Goal: Check status: Check status

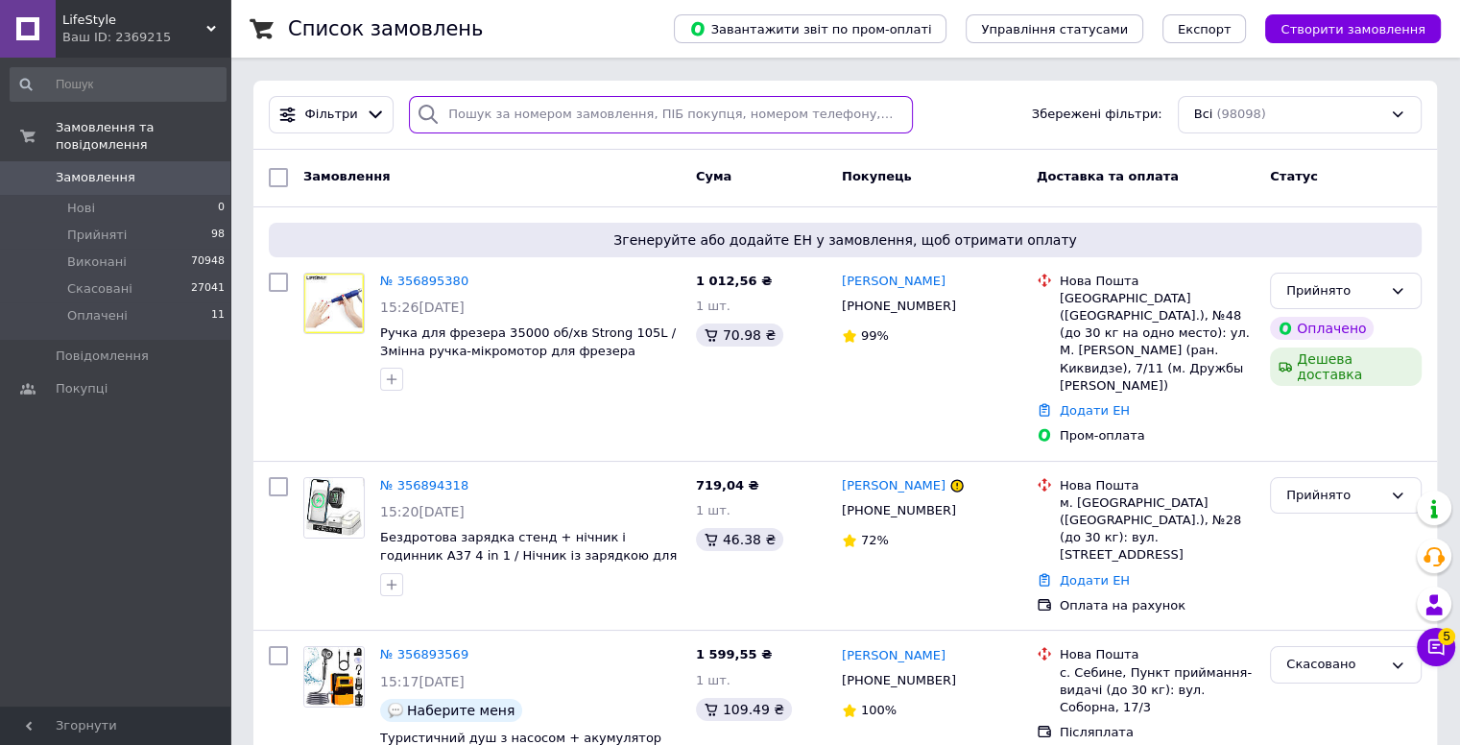
paste input "356883225"
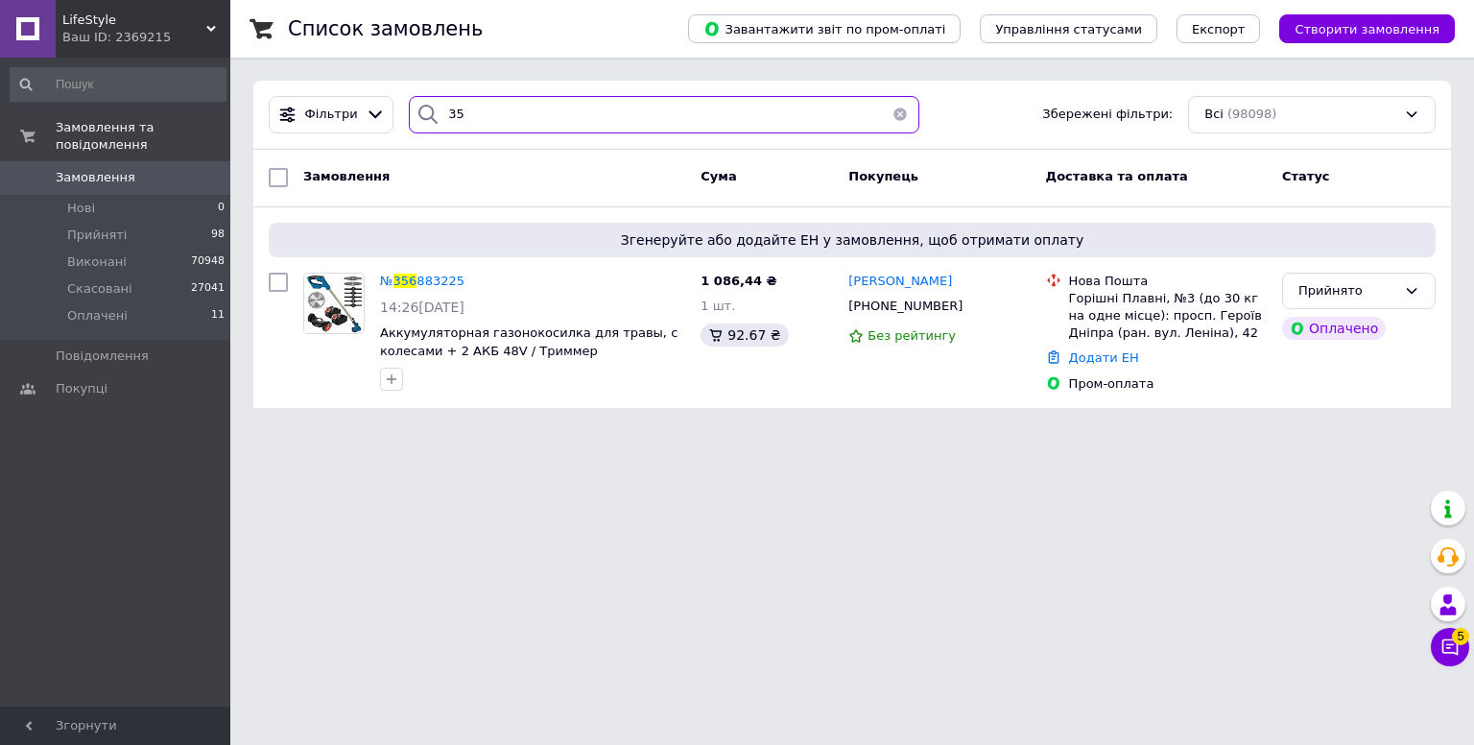
type input "3"
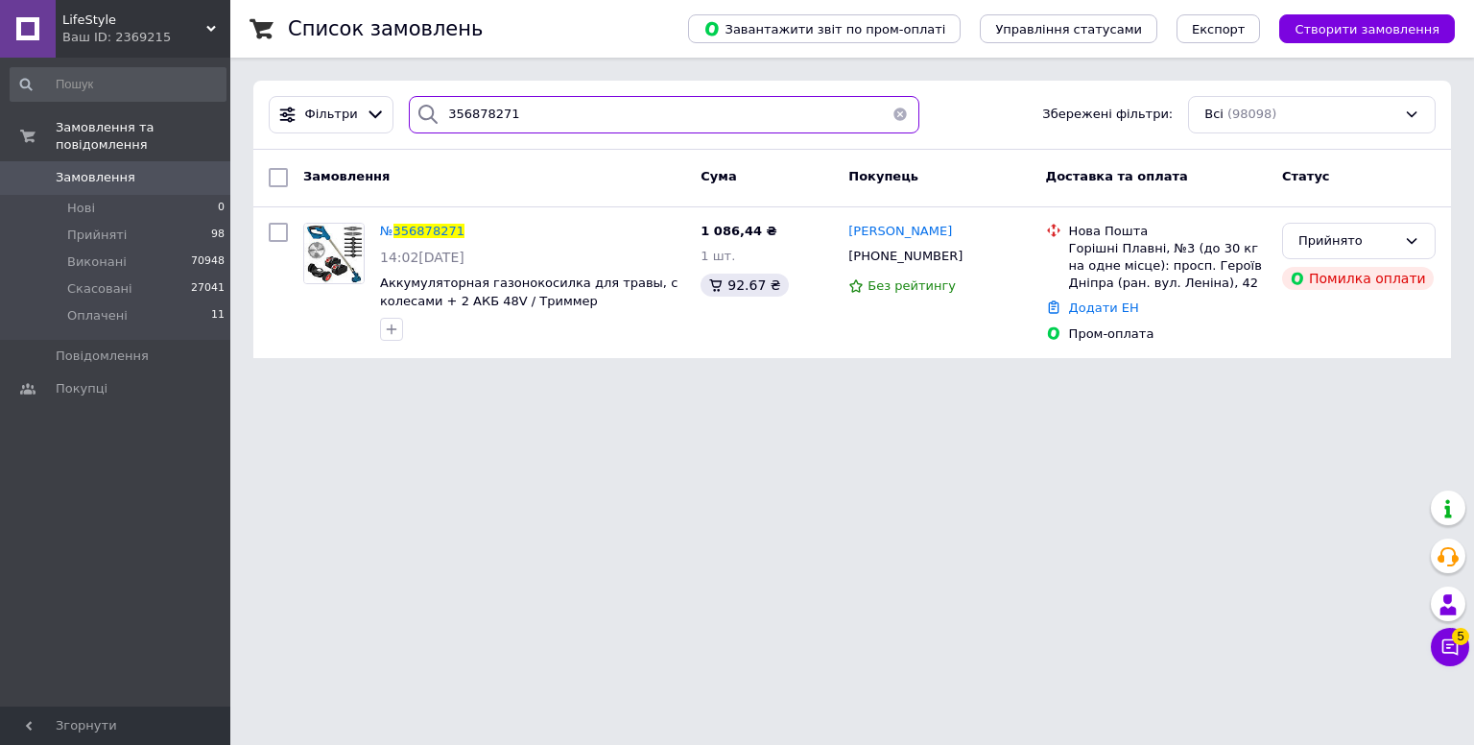
click at [533, 105] on input "356878271" at bounding box center [664, 114] width 511 height 37
type input "3"
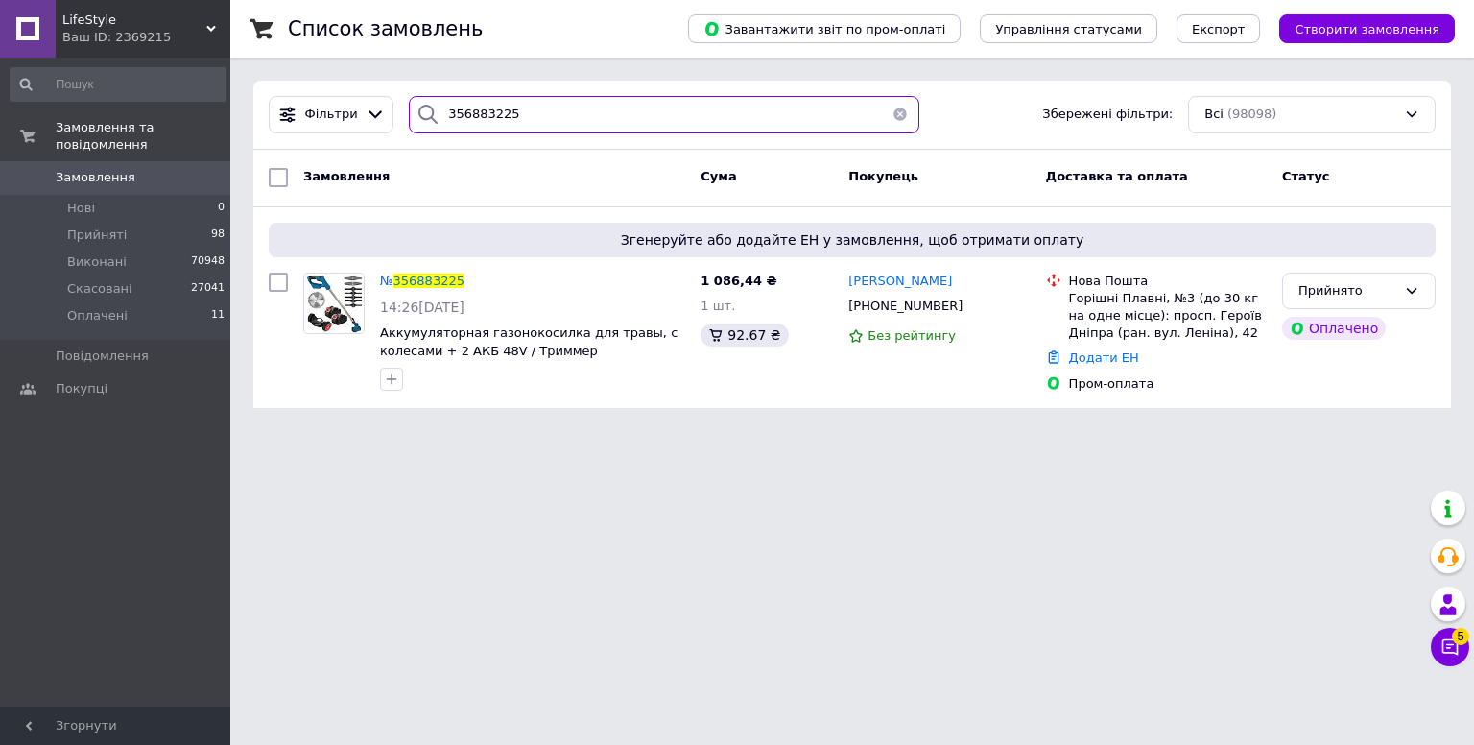
type input "356883225"
click at [128, 19] on span "LifeStyle" at bounding box center [134, 20] width 144 height 17
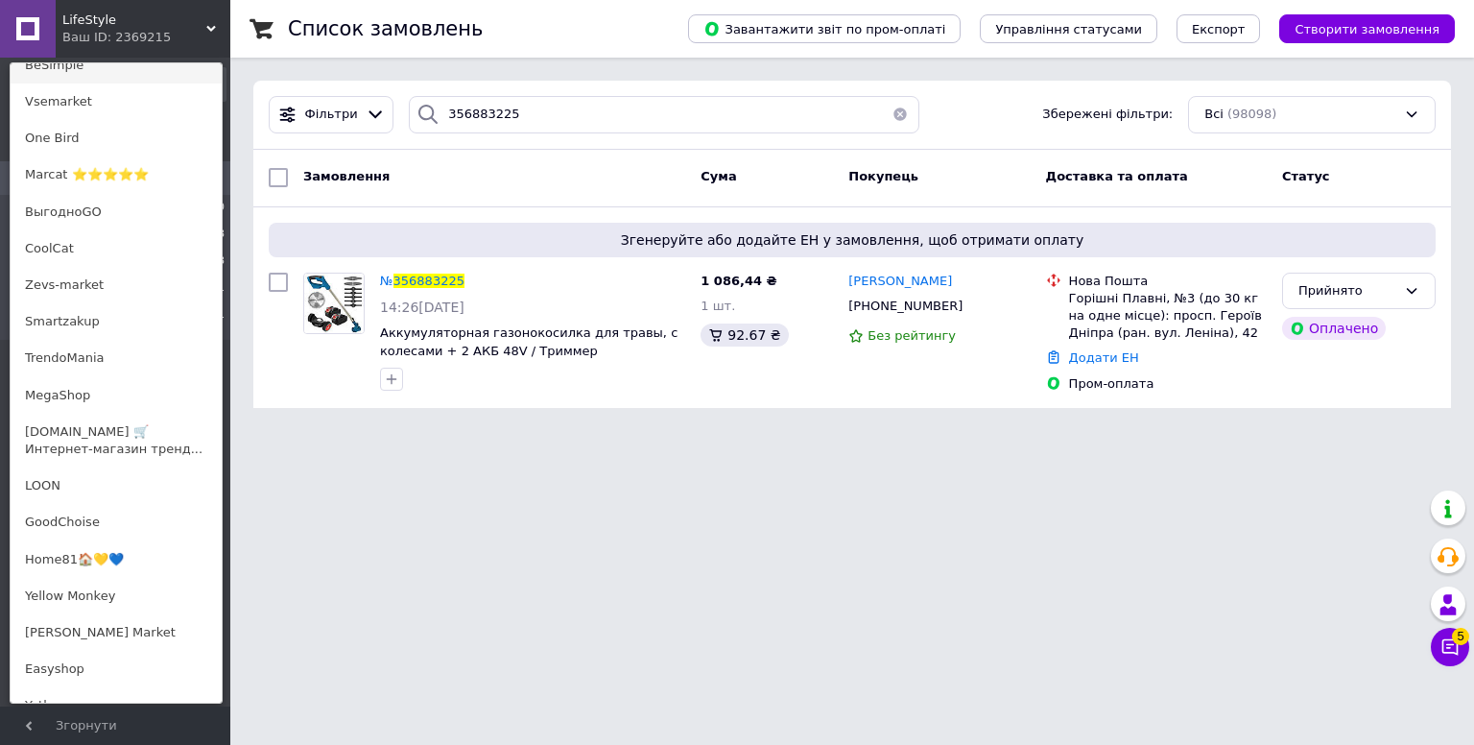
scroll to position [480, 0]
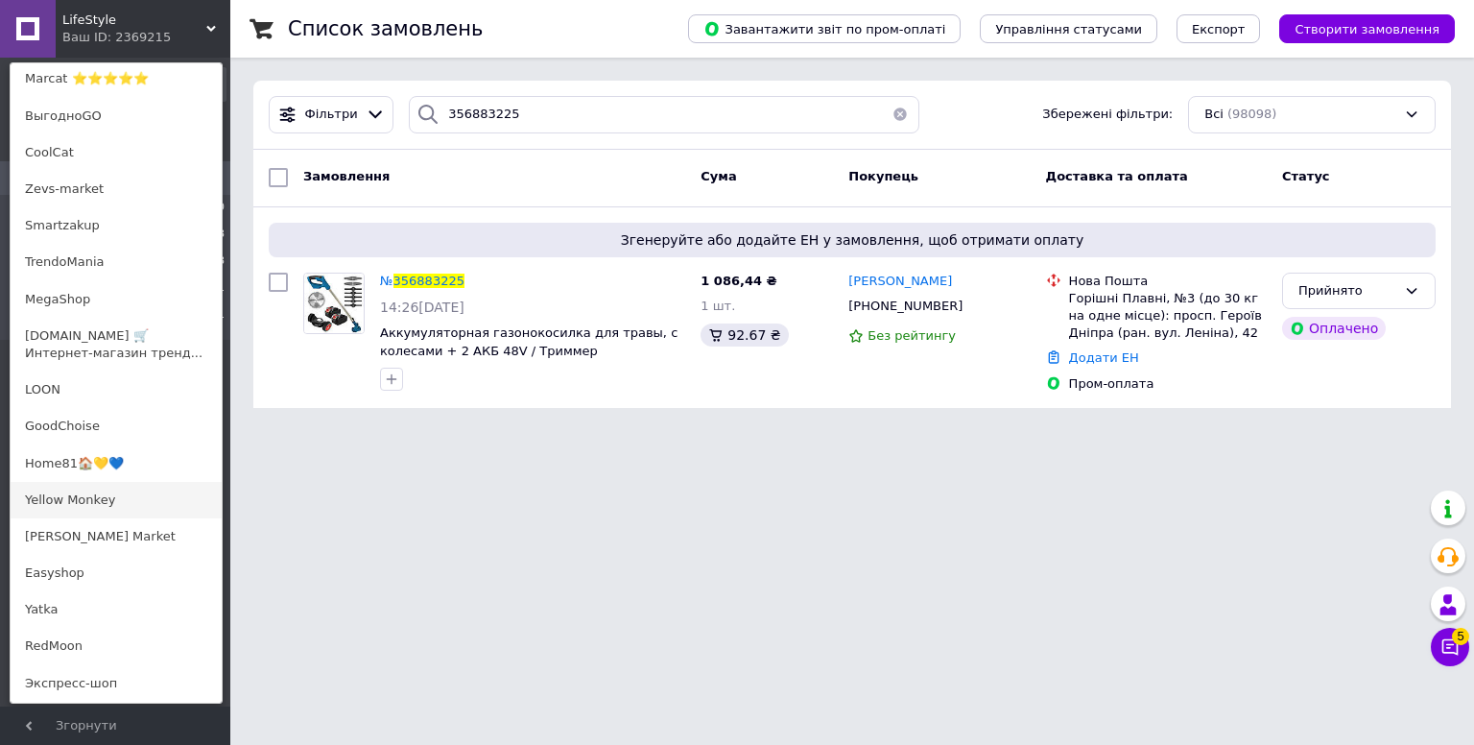
click at [83, 494] on link "Yellow Monkey" at bounding box center [116, 500] width 211 height 36
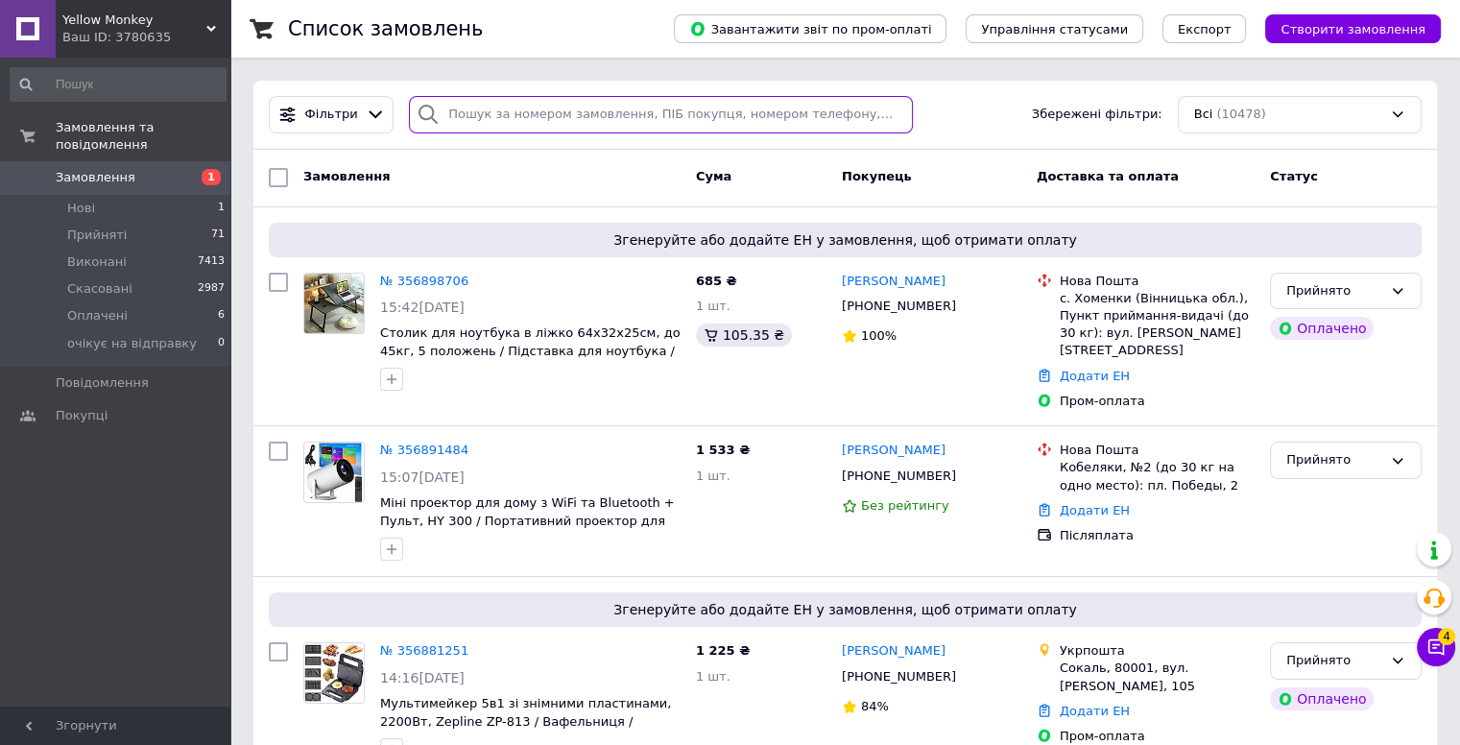
paste input "356881251"
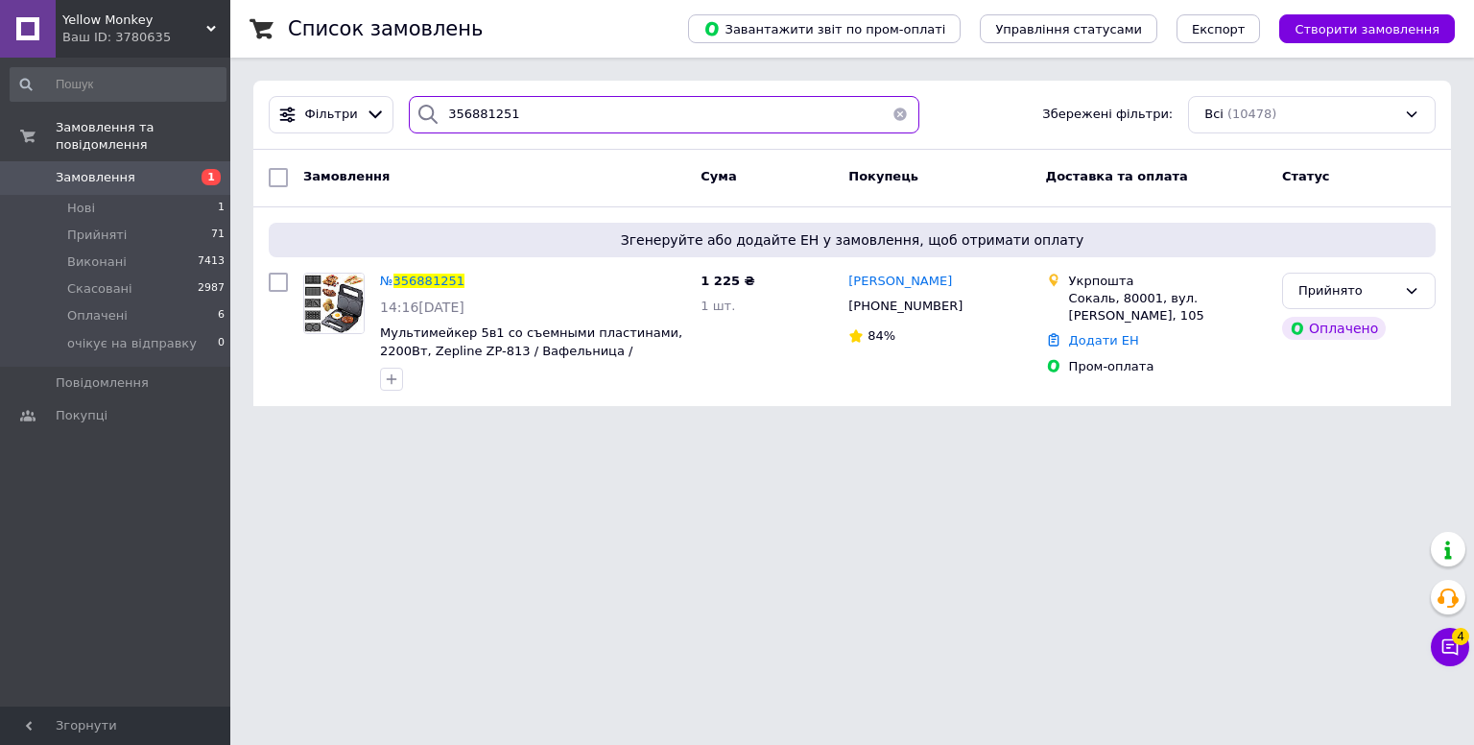
type input "356881251"
click at [122, 29] on div "Ваш ID: 3780635" at bounding box center [146, 37] width 168 height 17
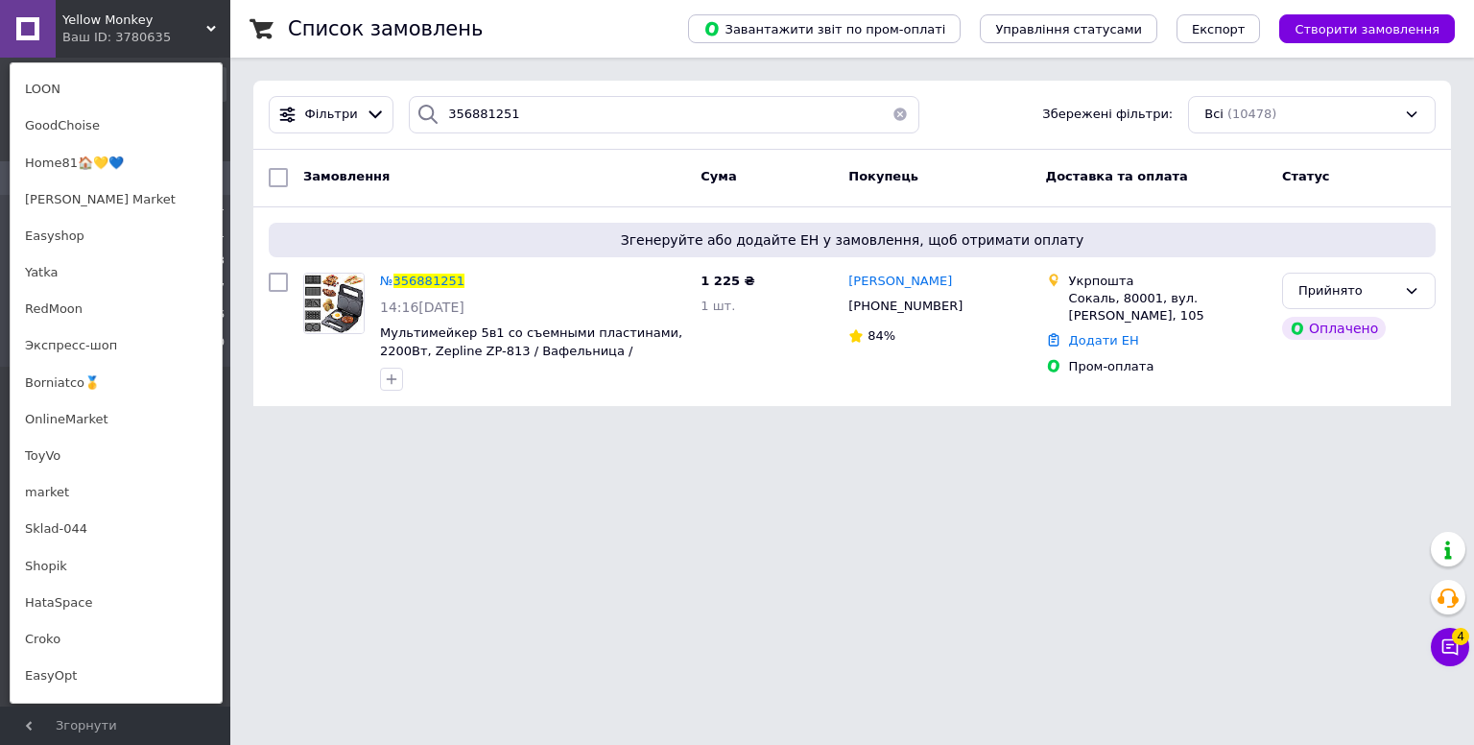
scroll to position [864, 0]
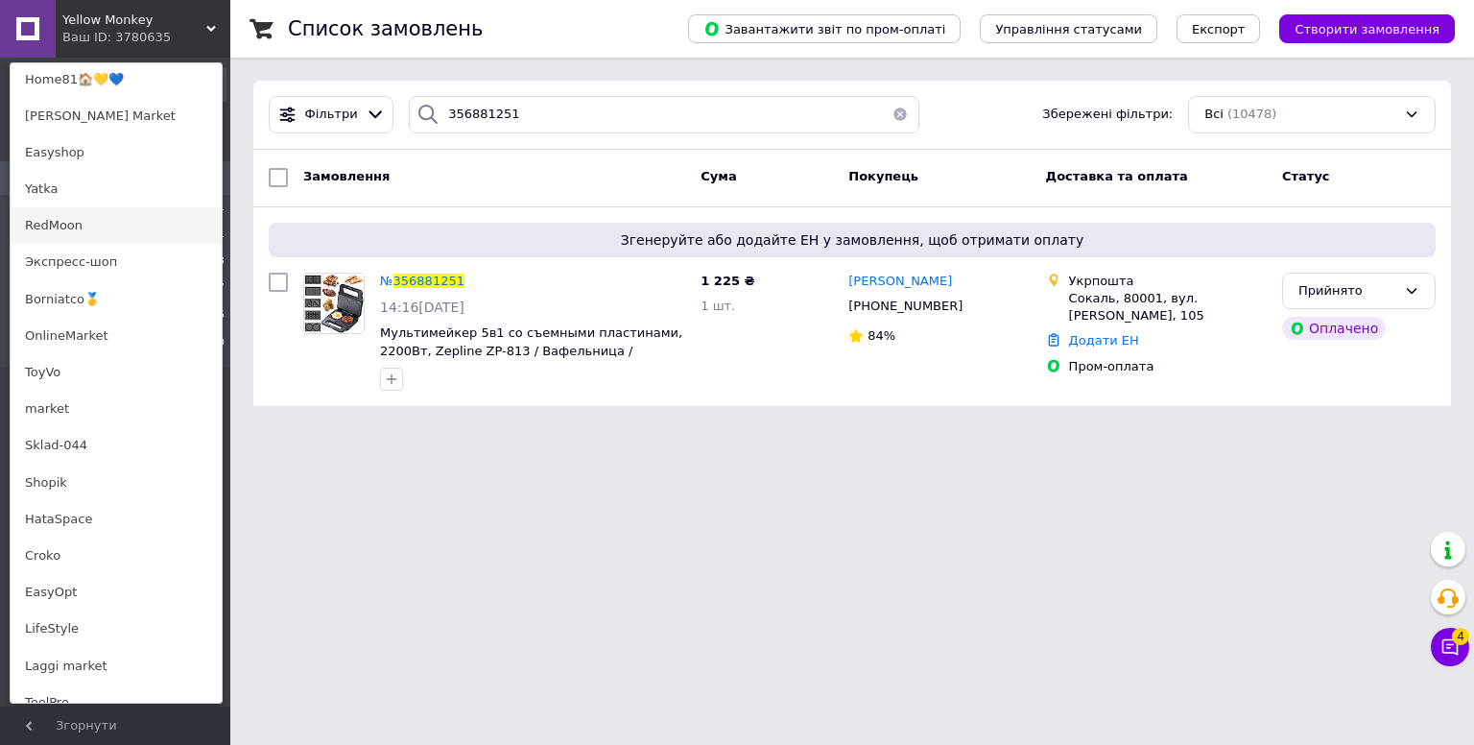
click at [65, 227] on link "RedMoon" at bounding box center [116, 225] width 211 height 36
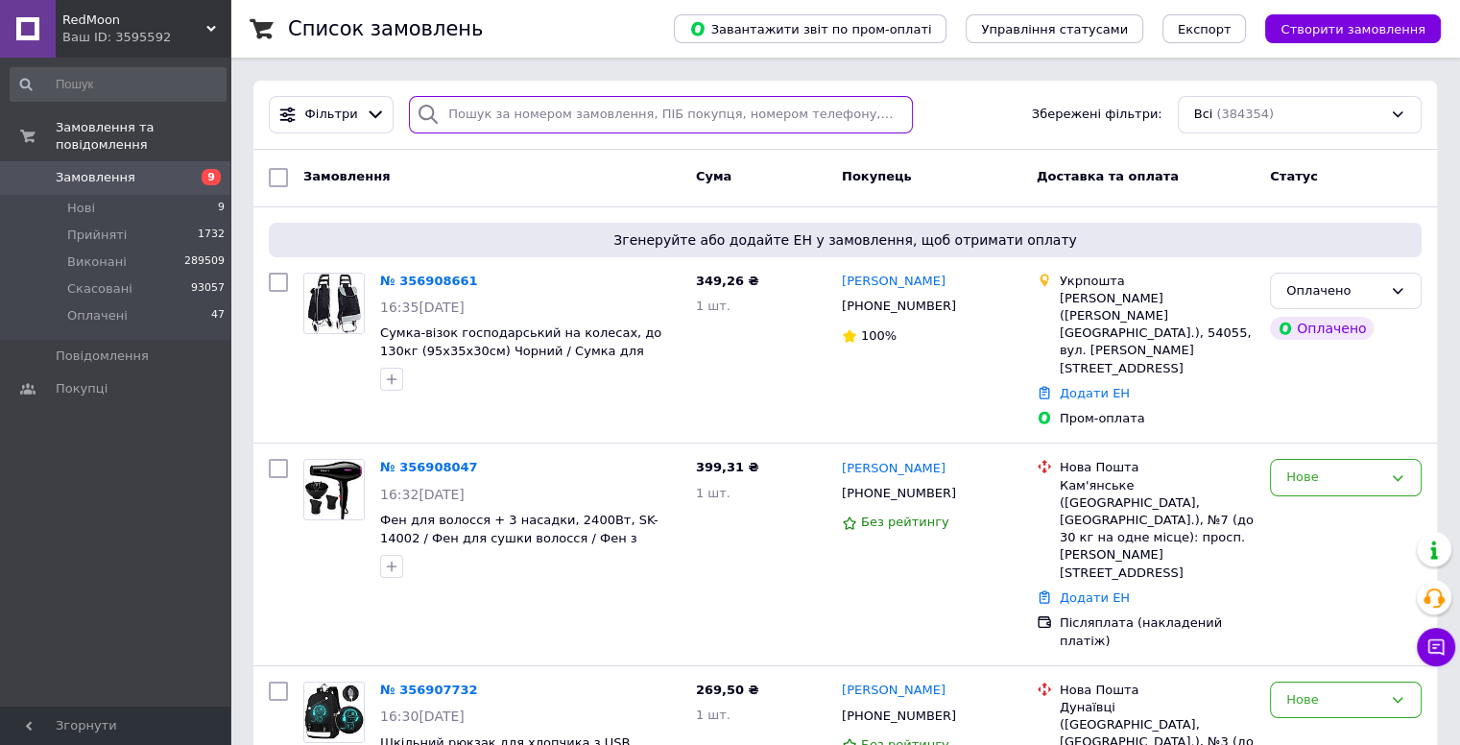
paste input "356895264"
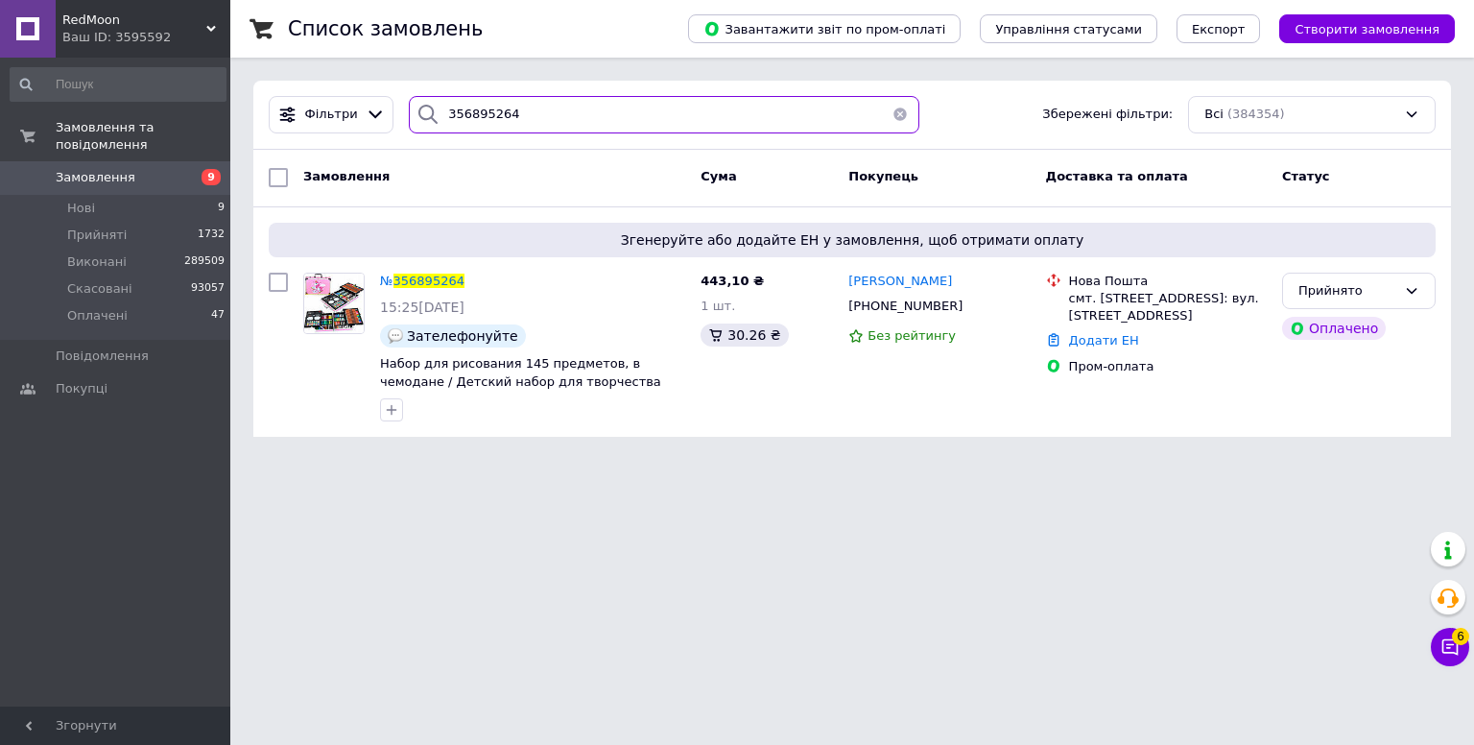
click at [531, 116] on input "356895264" at bounding box center [664, 114] width 511 height 37
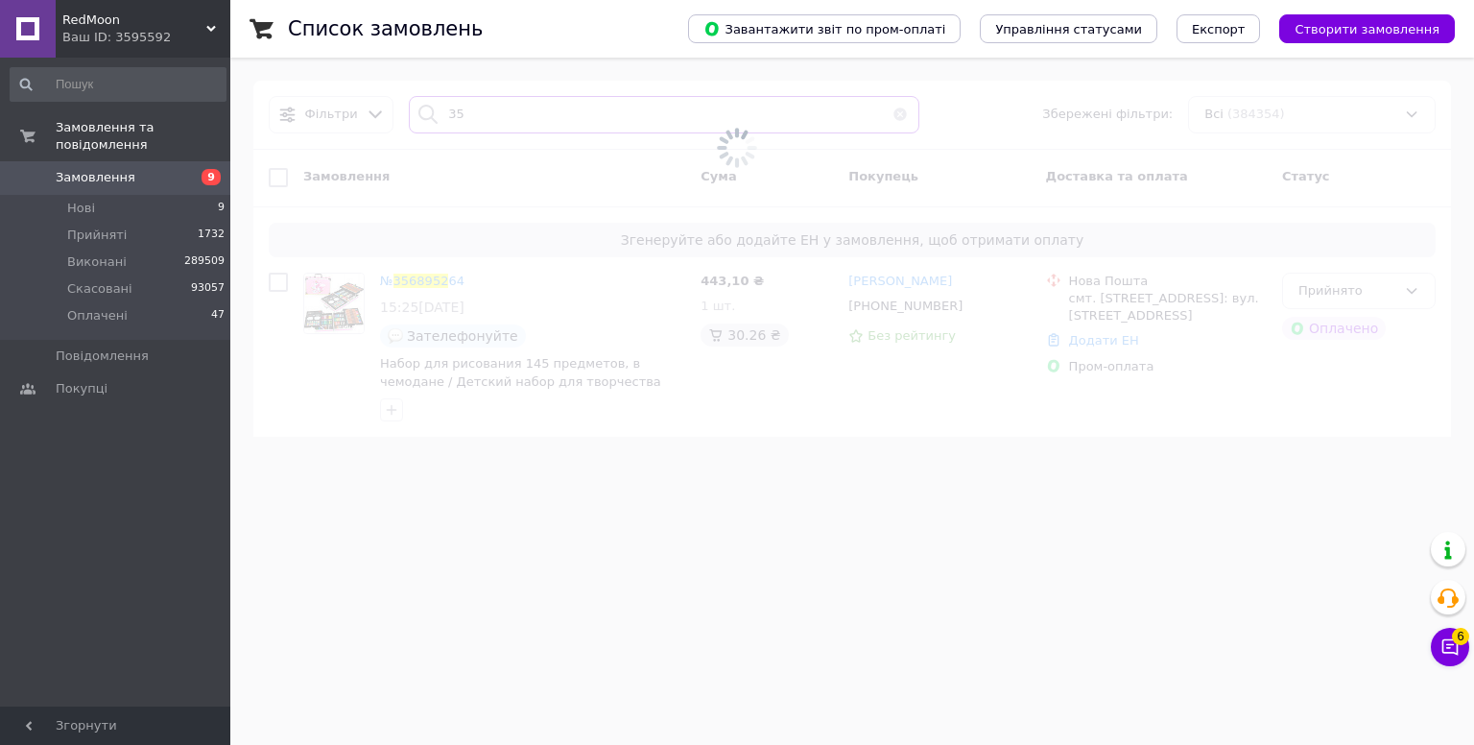
type input "3"
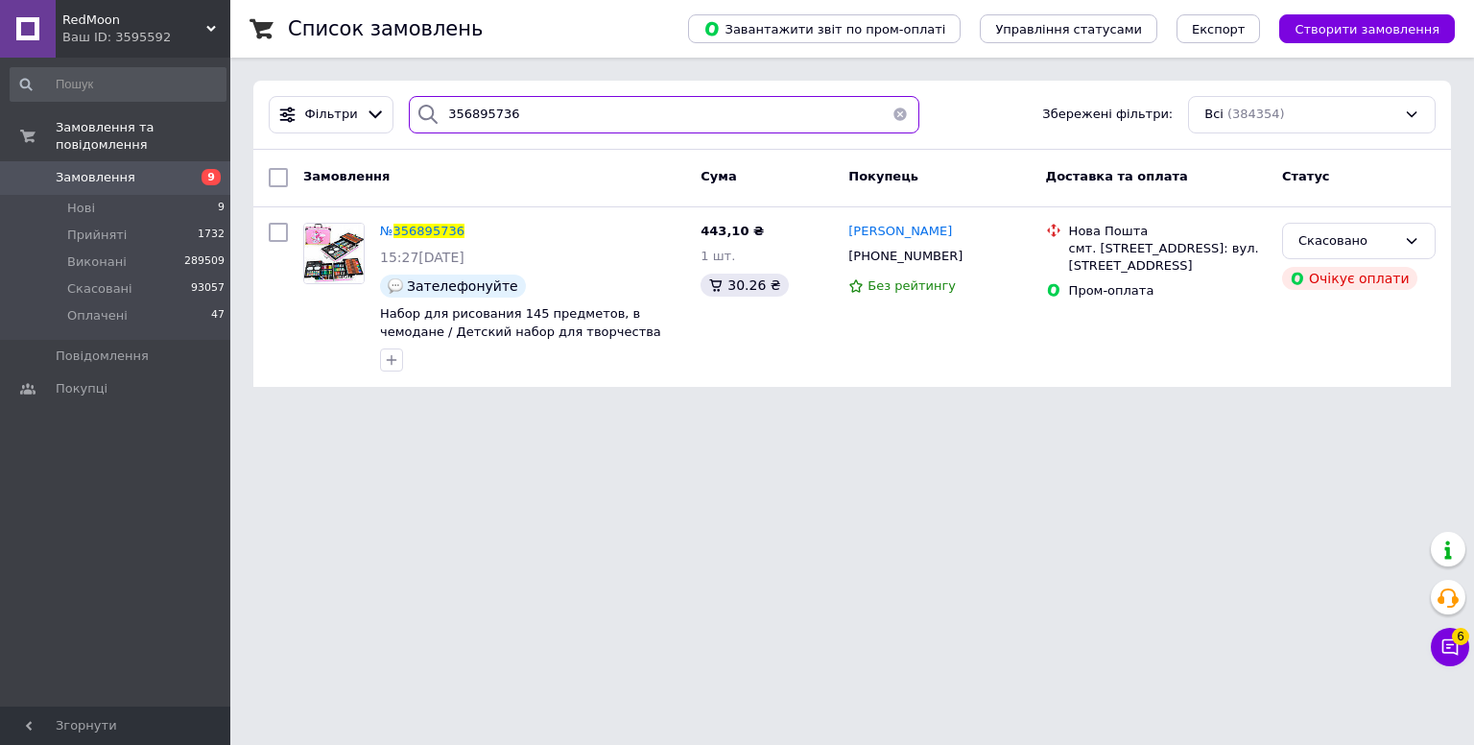
click at [514, 107] on input "356895736" at bounding box center [664, 114] width 511 height 37
type input "3"
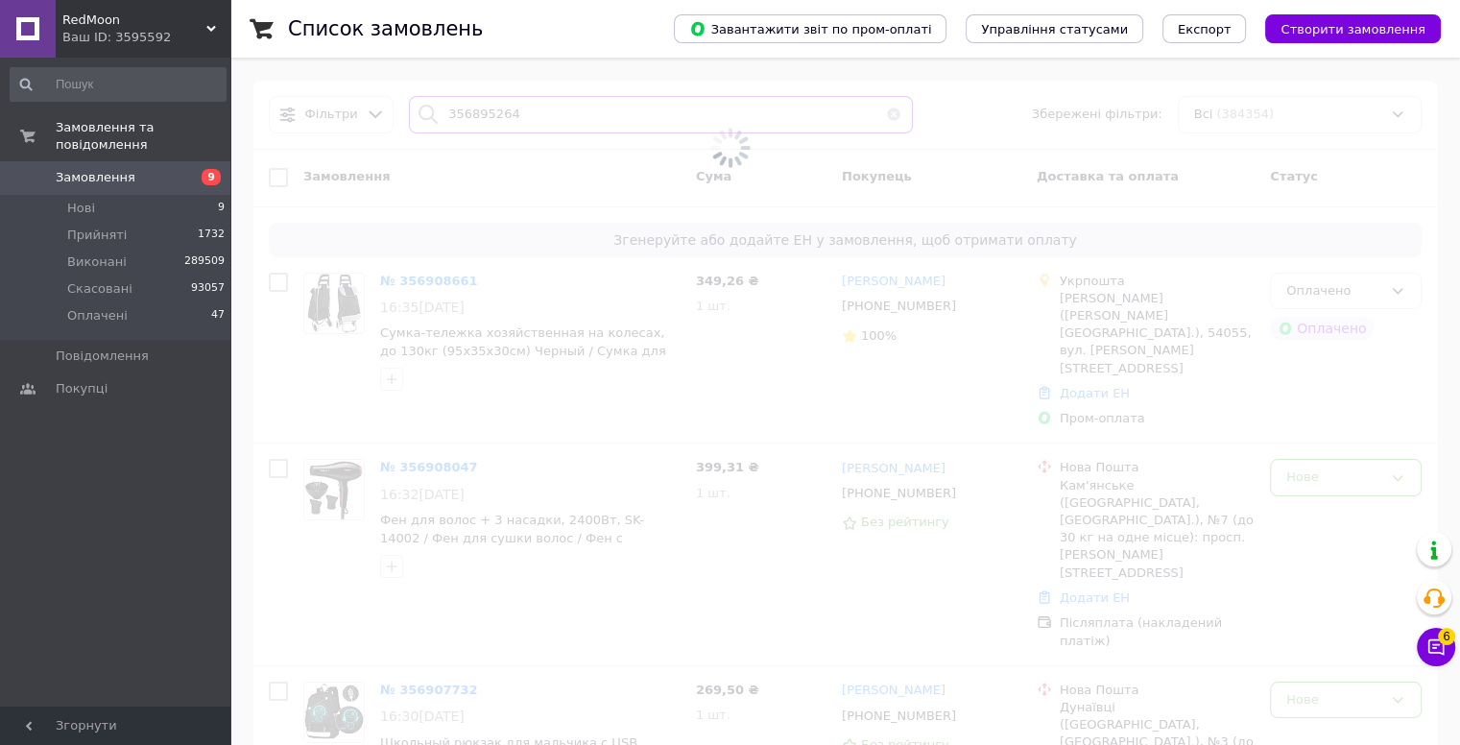
type input "356895264"
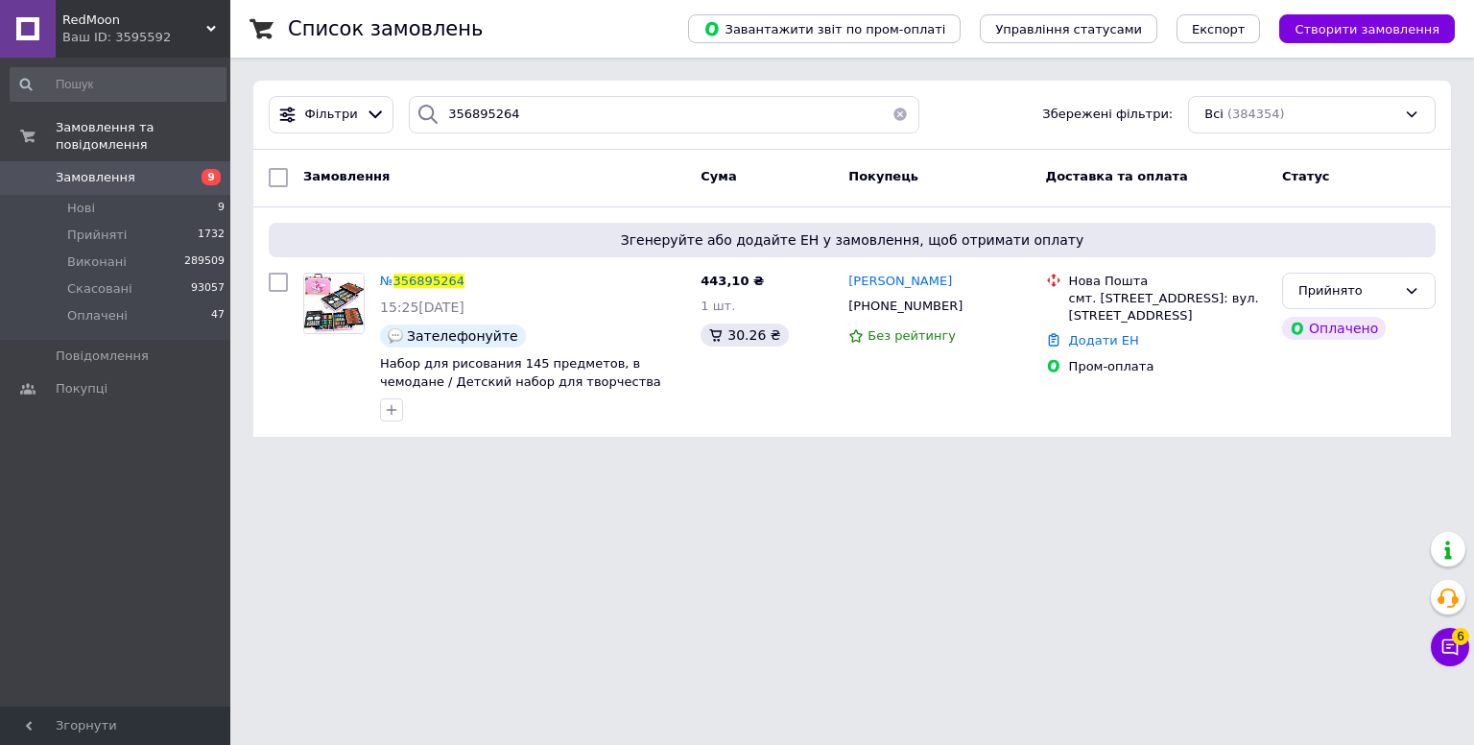
click at [119, 29] on div "Ваш ID: 3595592" at bounding box center [146, 37] width 168 height 17
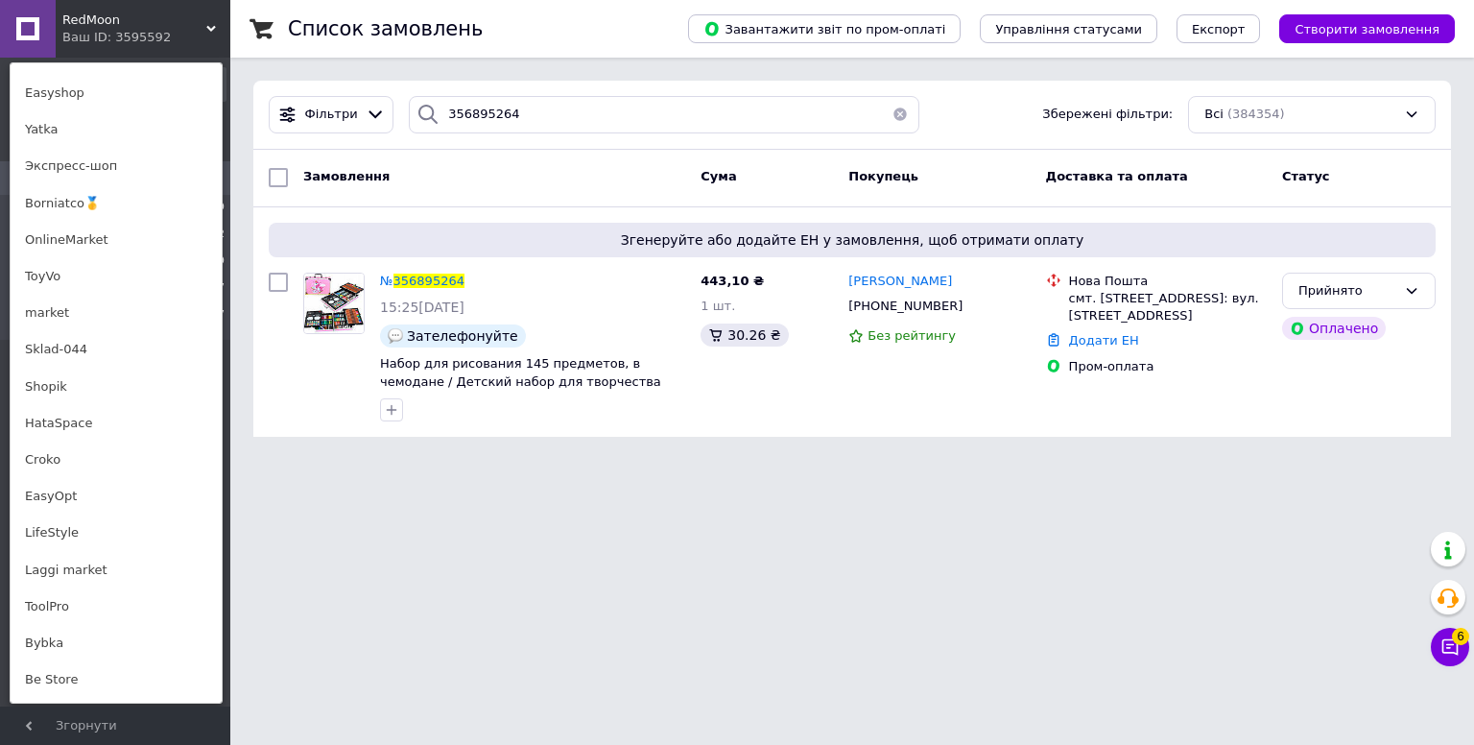
scroll to position [1056, 0]
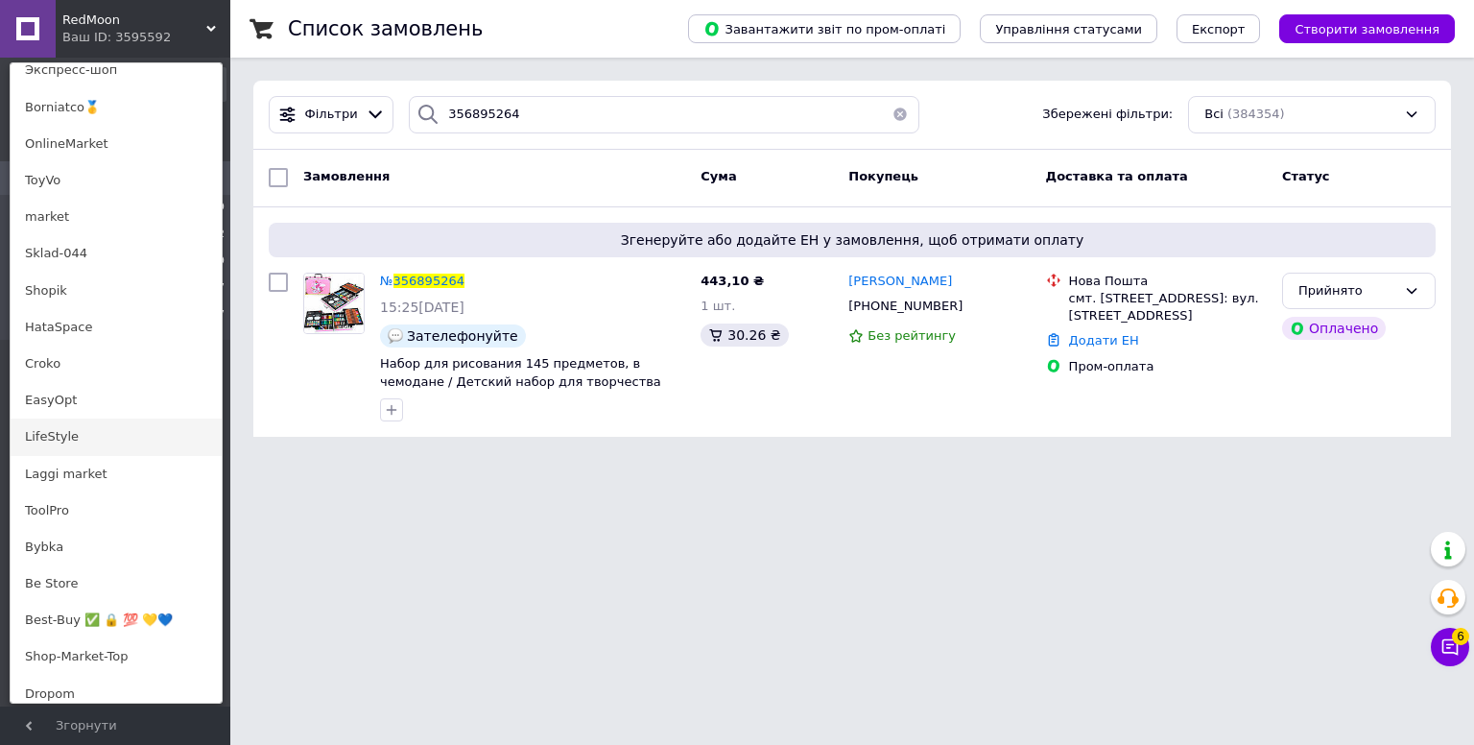
click at [83, 440] on link "LifeStyle" at bounding box center [116, 436] width 211 height 36
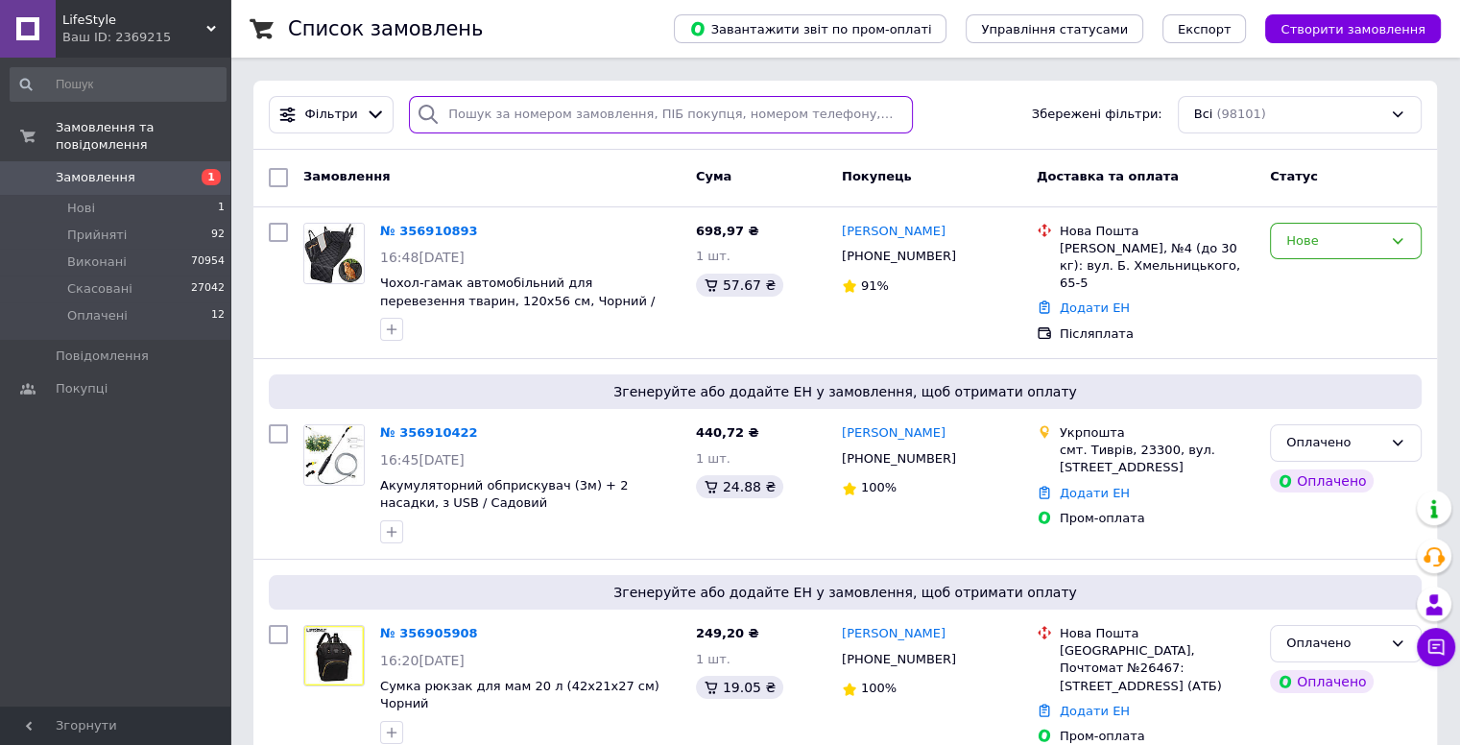
paste input "356895380"
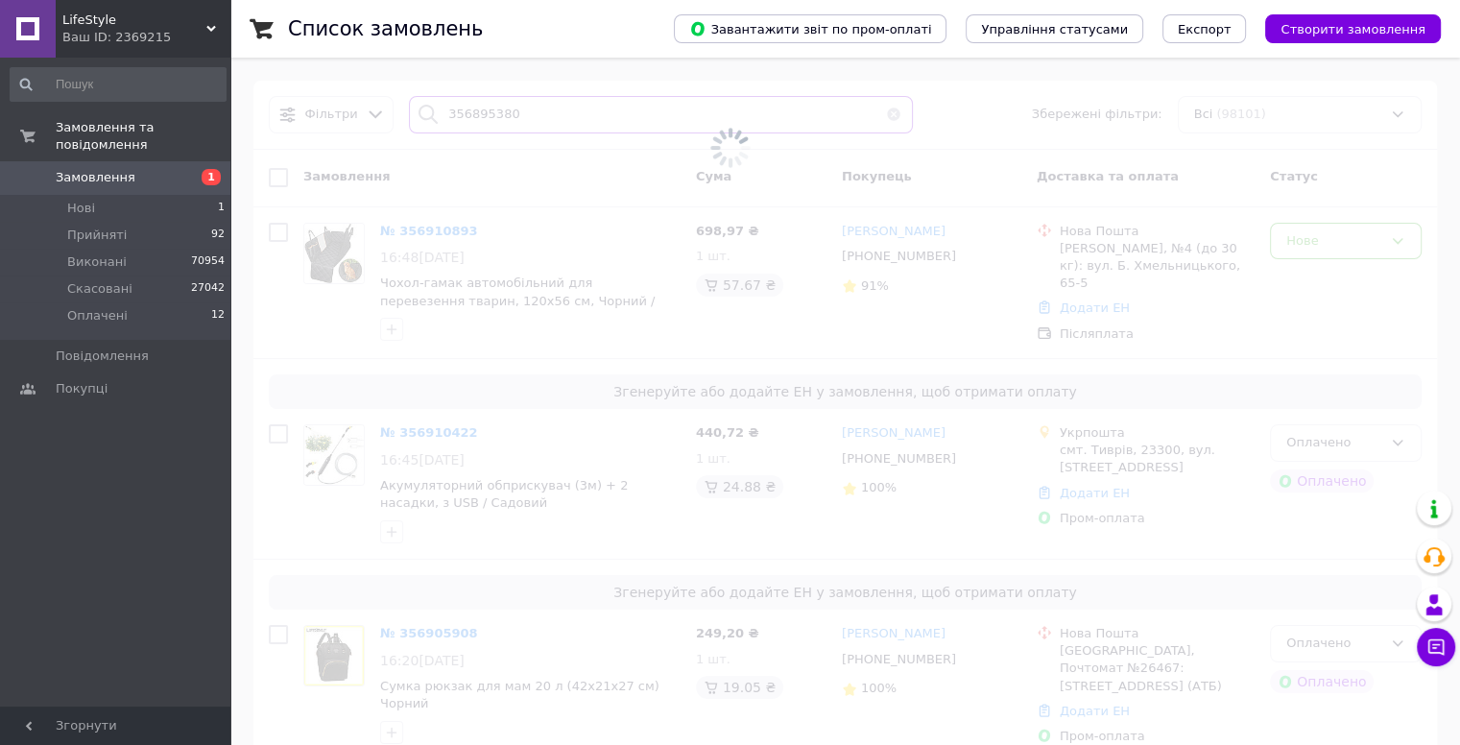
type input "356895380"
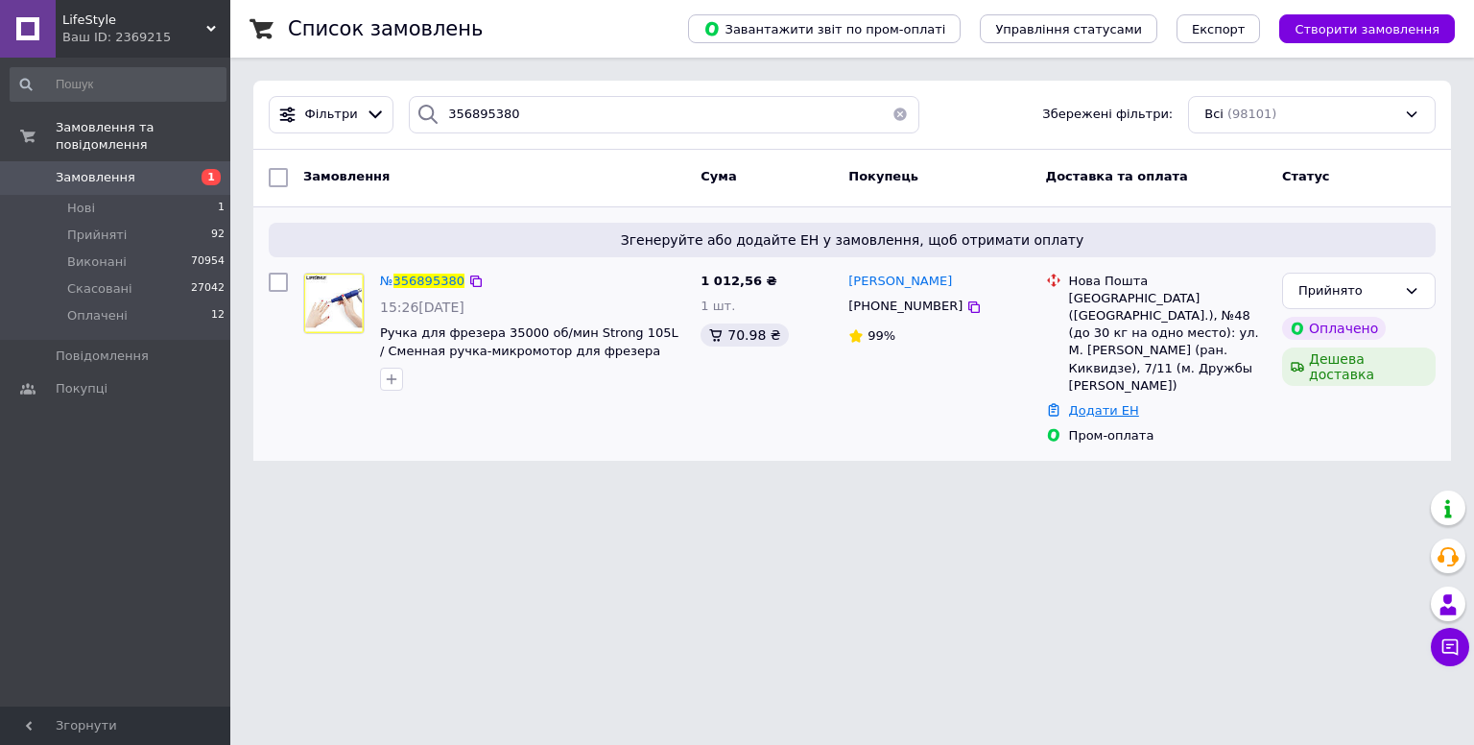
click at [1112, 403] on link "Додати ЕН" at bounding box center [1104, 410] width 70 height 14
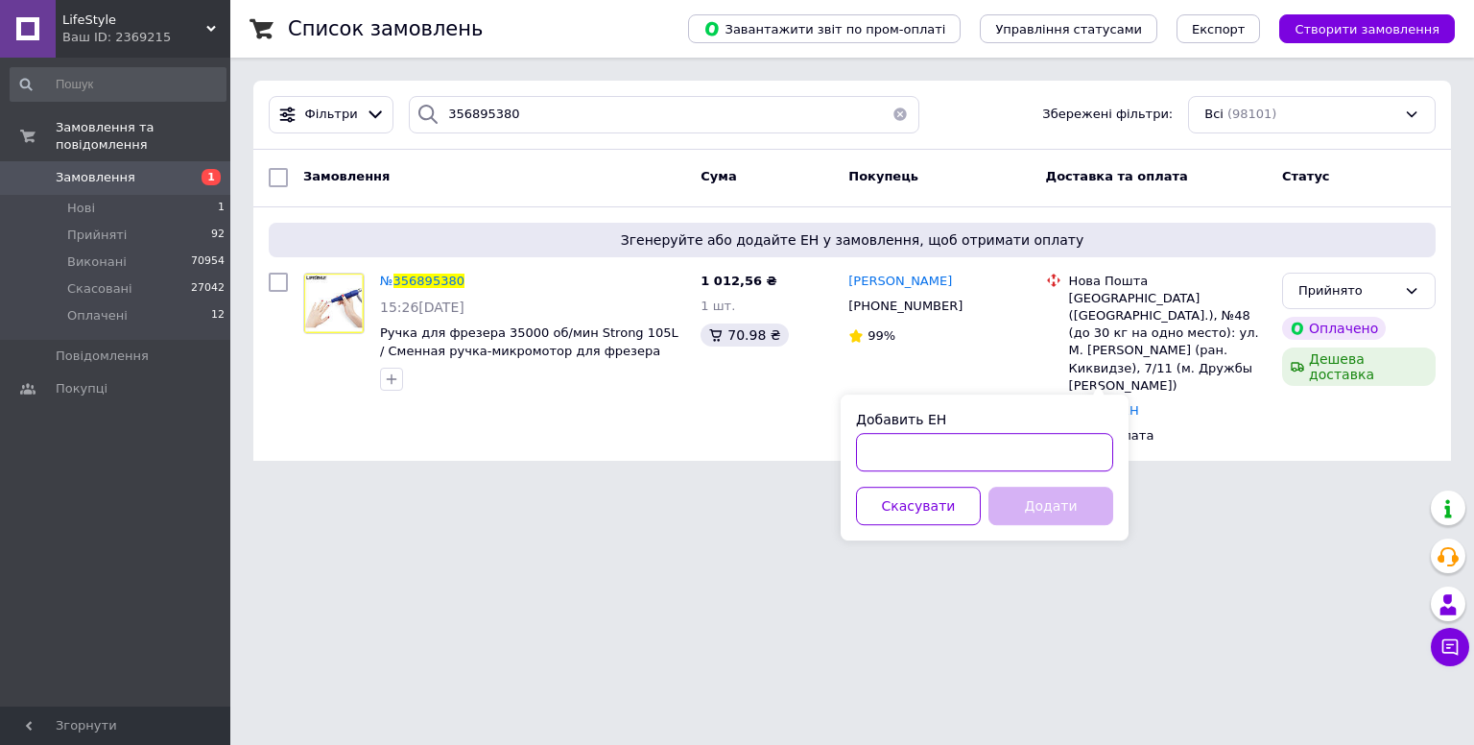
paste input "20451225276459"
type input "20451225276459"
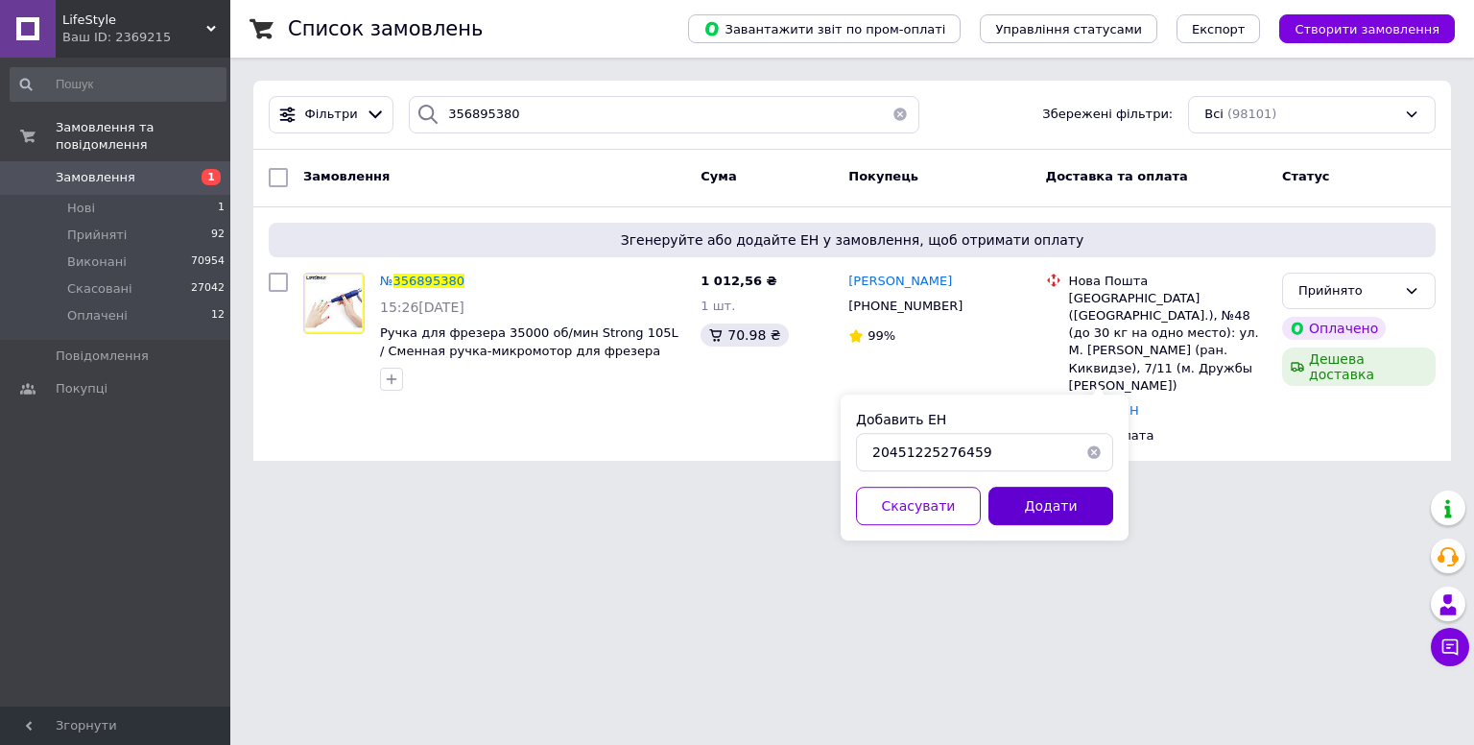
click at [1037, 510] on button "Додати" at bounding box center [1051, 506] width 125 height 38
